Goal: Consume media (video, audio): Consume media (video, audio)

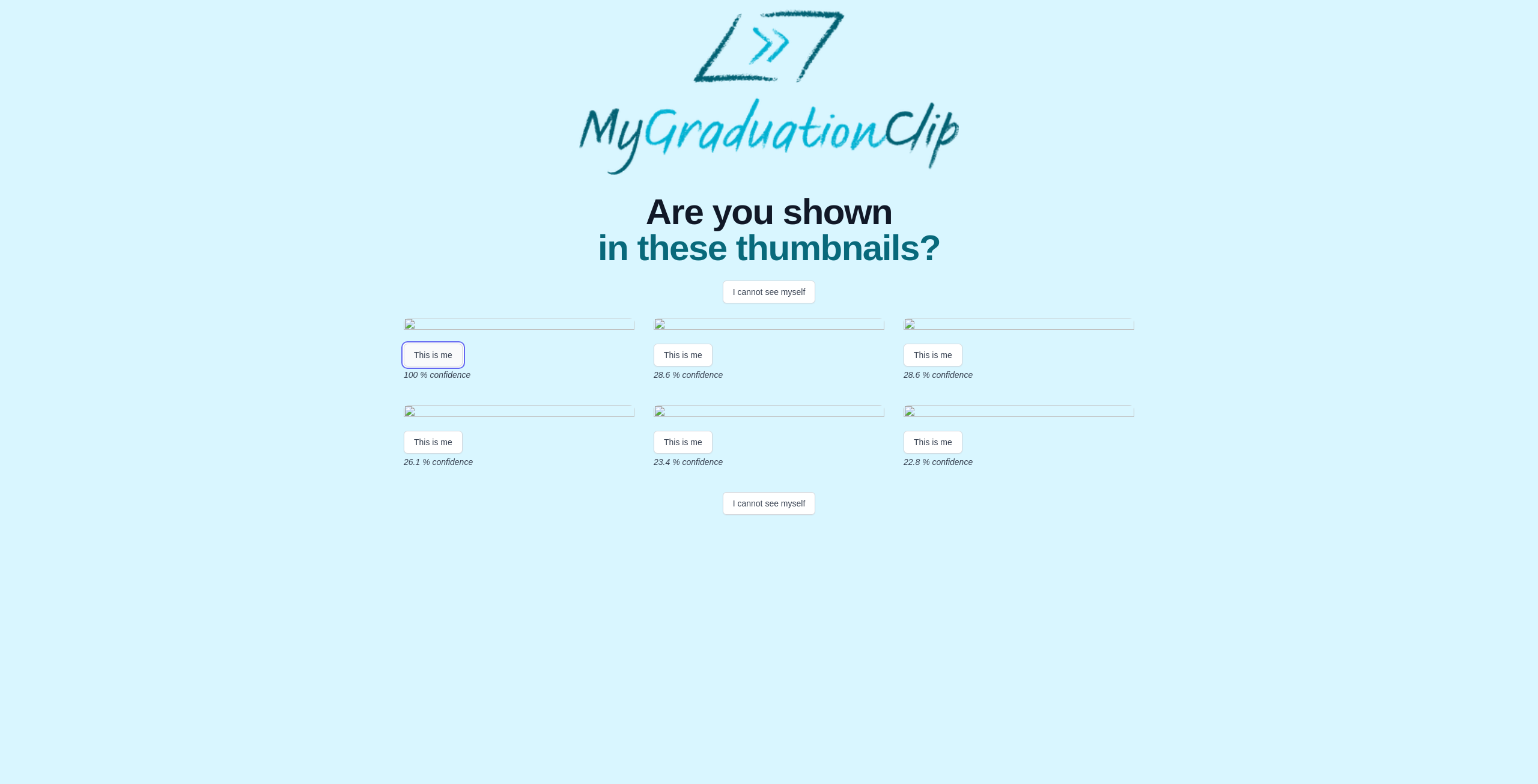
click at [432, 366] on button "This is me" at bounding box center [432, 355] width 59 height 23
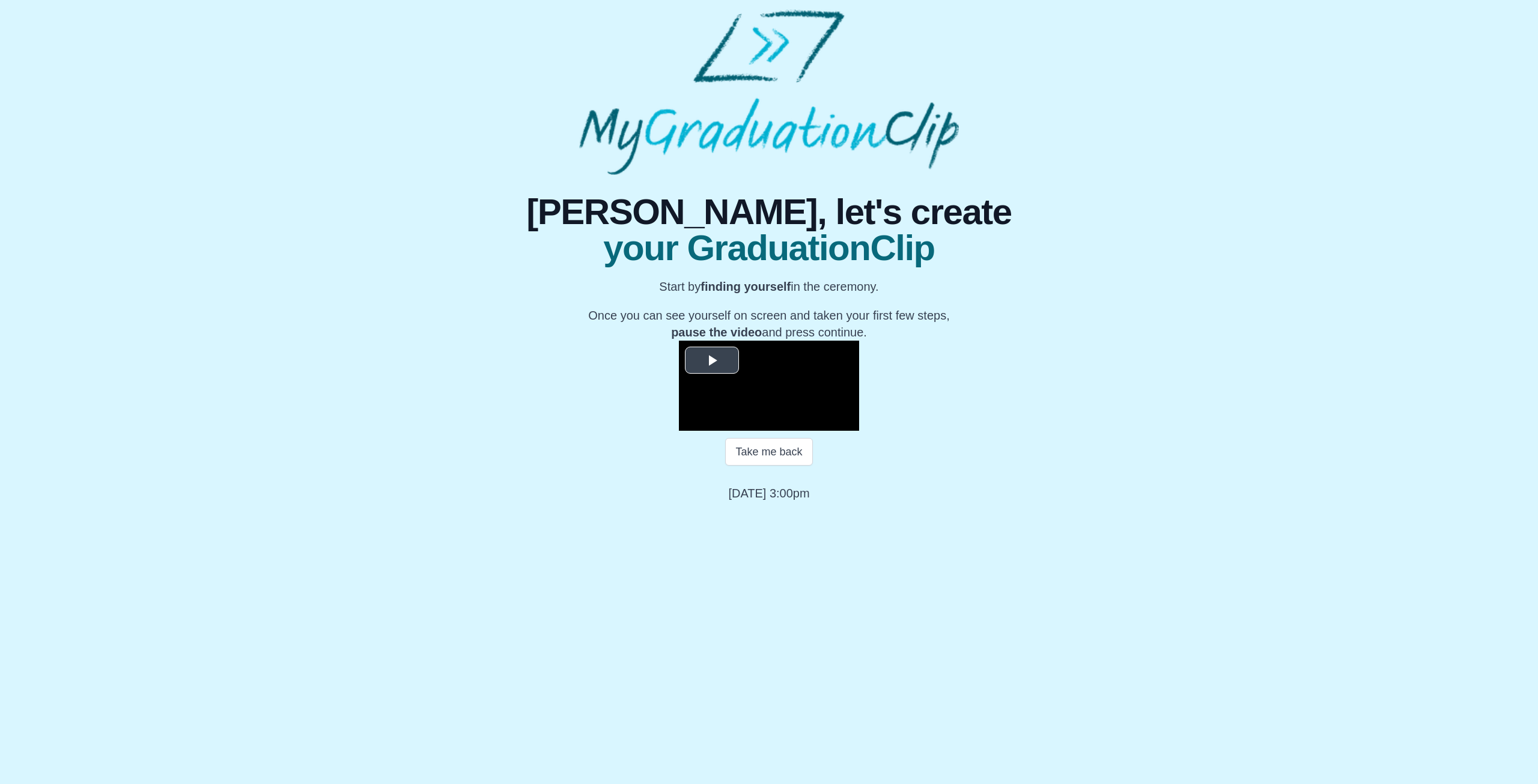
click at [712, 360] on span "Video Player" at bounding box center [712, 360] width 0 height 0
drag, startPoint x: 767, startPoint y: 620, endPoint x: 519, endPoint y: 610, distance: 248.2
click at [679, 431] on div "Play Mute Current Time 0:00 / Loaded : 0% 0:11:52 0:00:00 Progress : 0% Stream …" at bounding box center [769, 421] width 180 height 18
click at [768, 466] on button "Take me back" at bounding box center [769, 452] width 87 height 28
click at [691, 421] on span "Video Player" at bounding box center [691, 421] width 0 height 0
